Goal: Download file/media

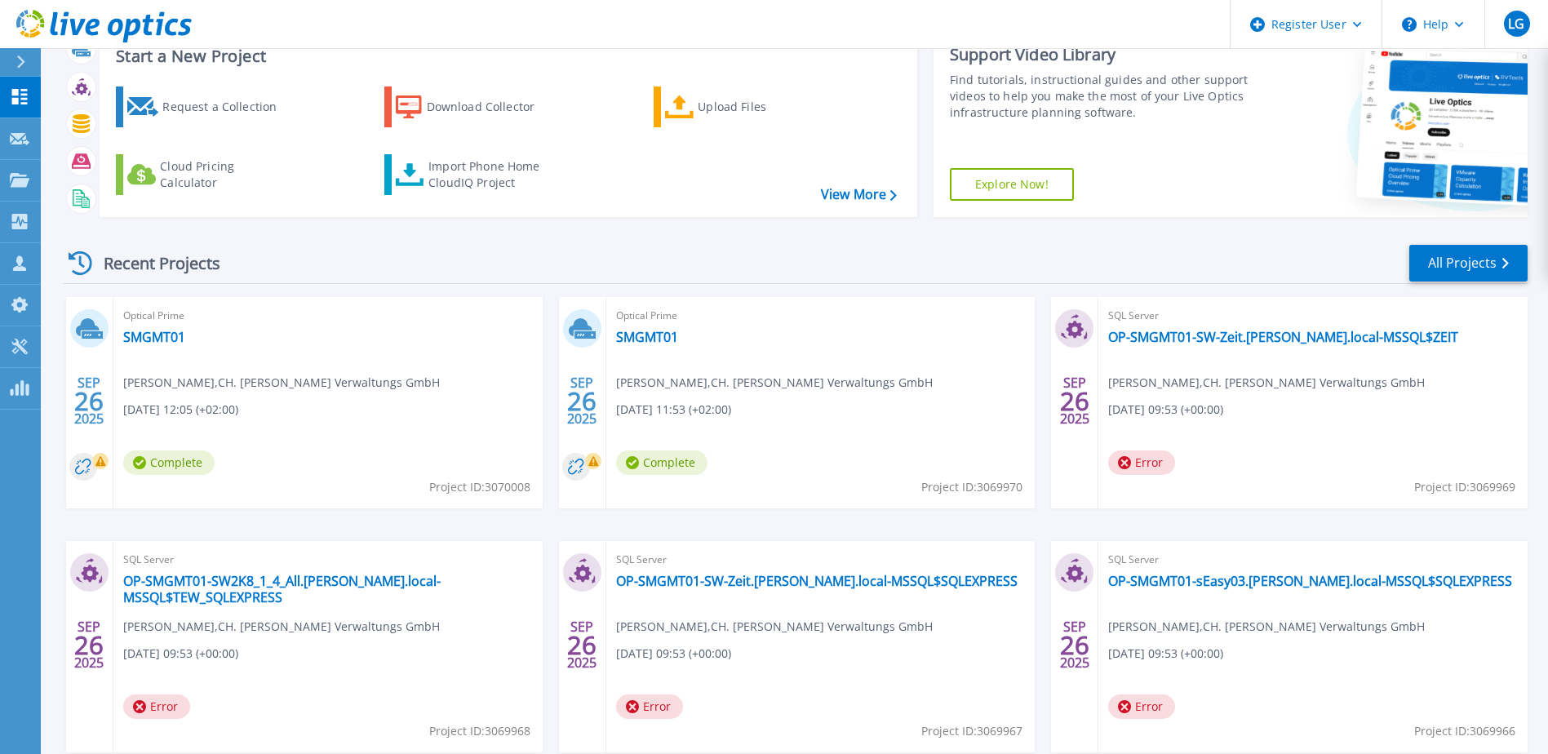
scroll to position [82, 0]
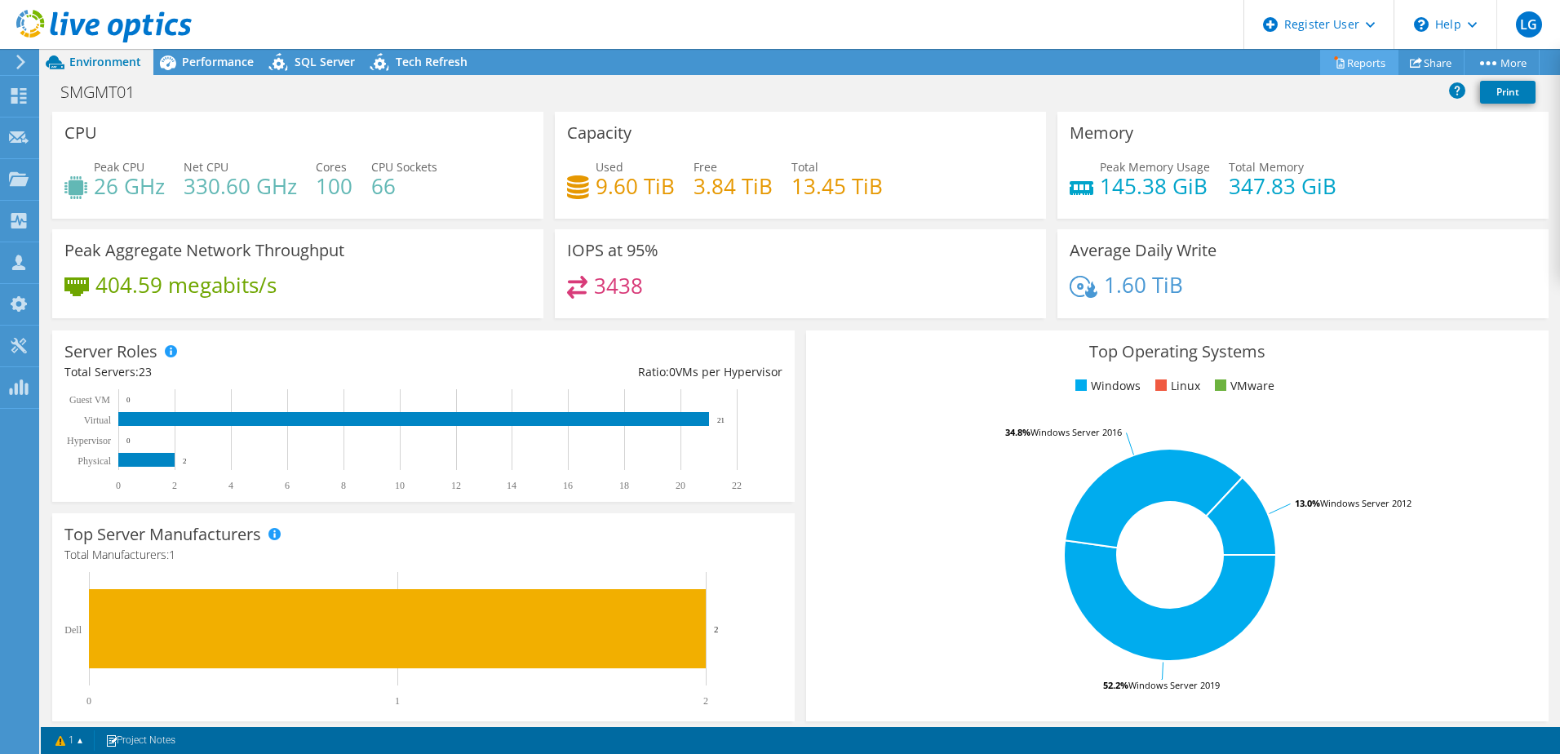
click at [1350, 60] on link "Reports" at bounding box center [1359, 62] width 78 height 25
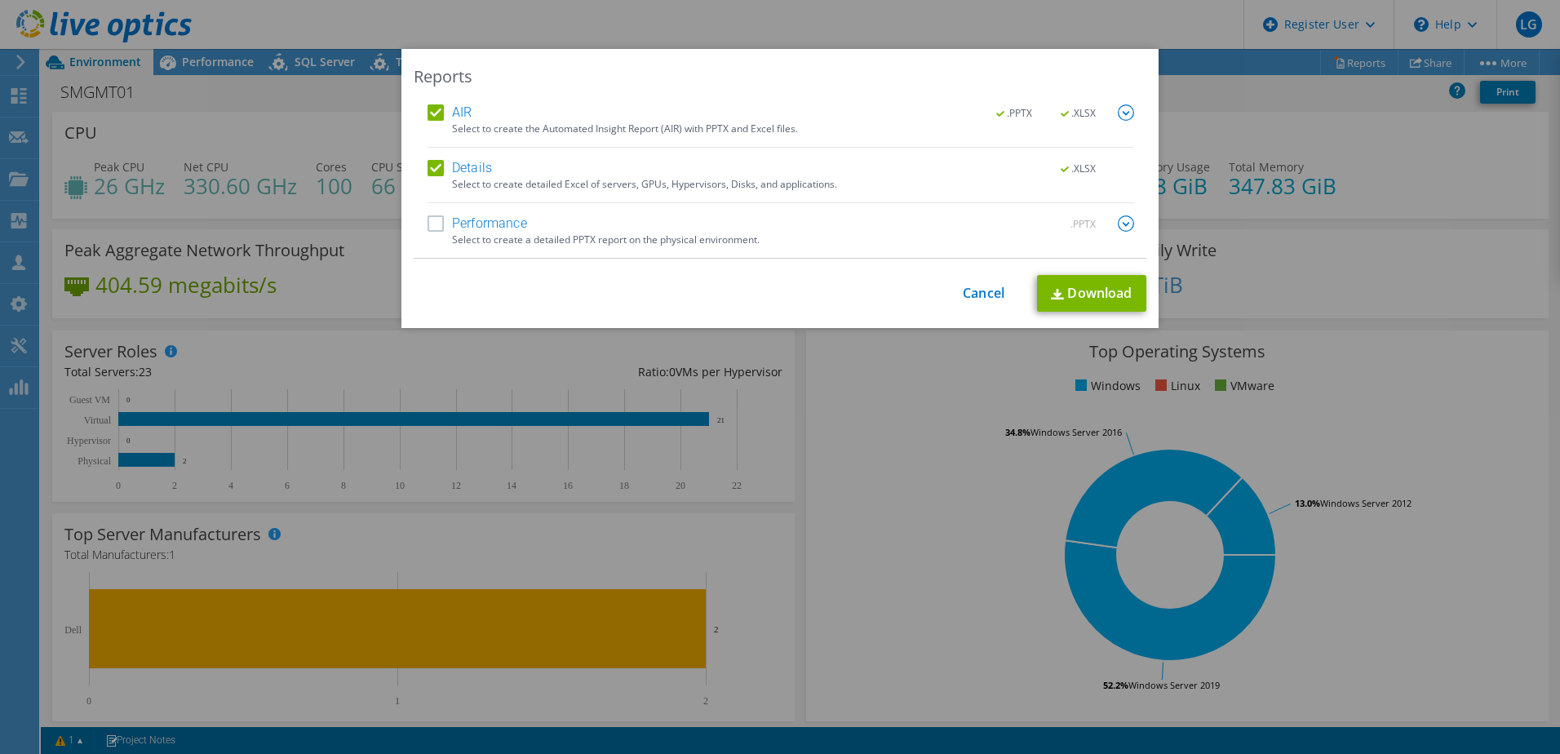
click at [434, 223] on label "Performance" at bounding box center [478, 223] width 100 height 16
click at [0, 0] on input "Performance" at bounding box center [0, 0] width 0 height 0
click at [1082, 290] on link "Download" at bounding box center [1091, 293] width 109 height 37
click at [1348, 393] on div "Reports AIR .PPTX .XLSX Select to create the Automated Insight Report (AIR) wit…" at bounding box center [780, 377] width 1560 height 656
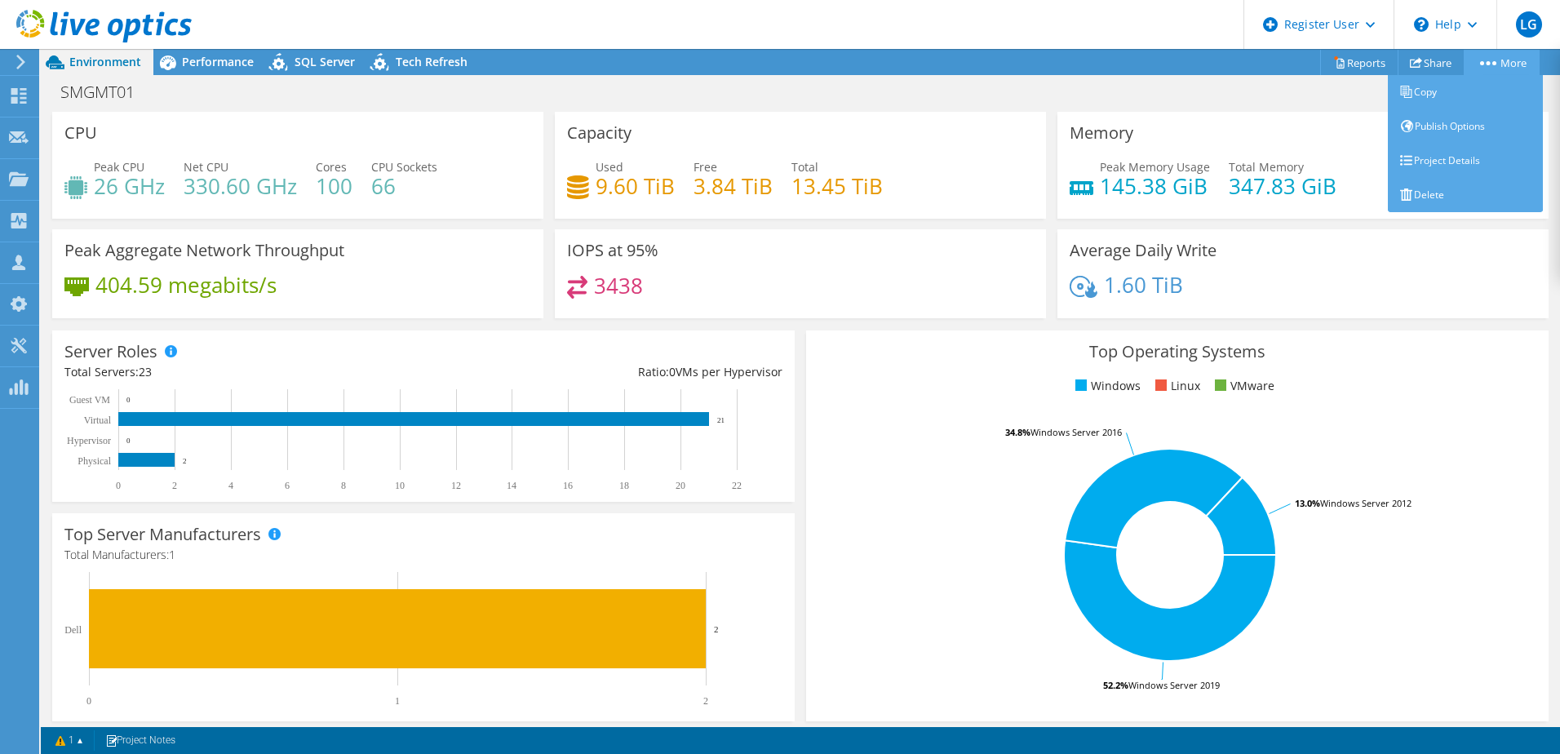
click at [1496, 64] on link "More" at bounding box center [1502, 62] width 76 height 25
